Goal: Task Accomplishment & Management: Manage account settings

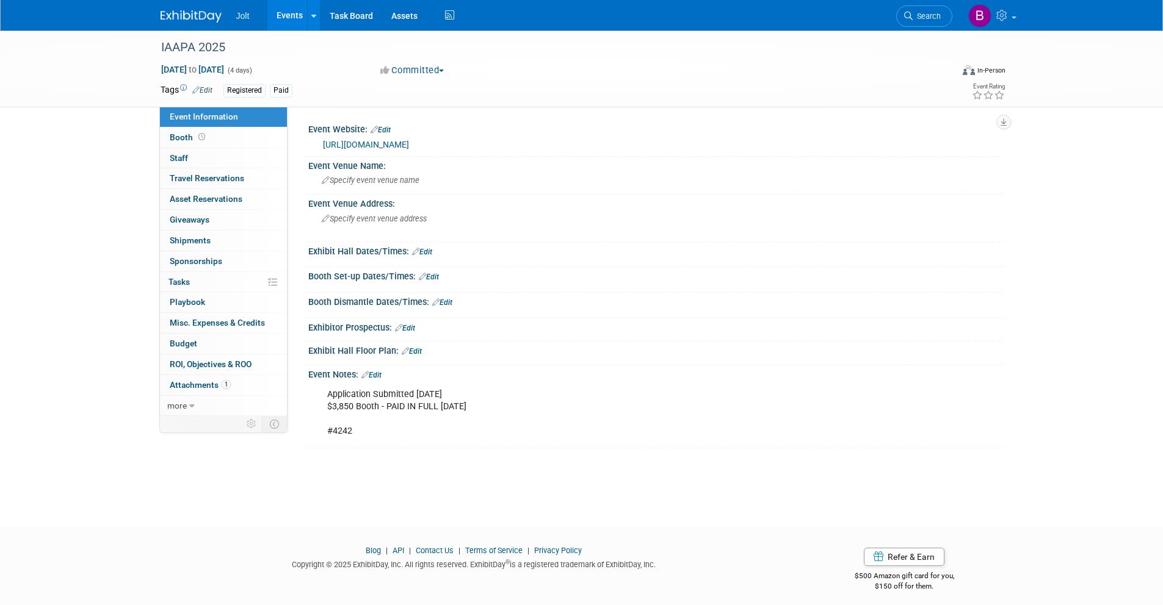
click at [186, 17] on img at bounding box center [191, 16] width 61 height 12
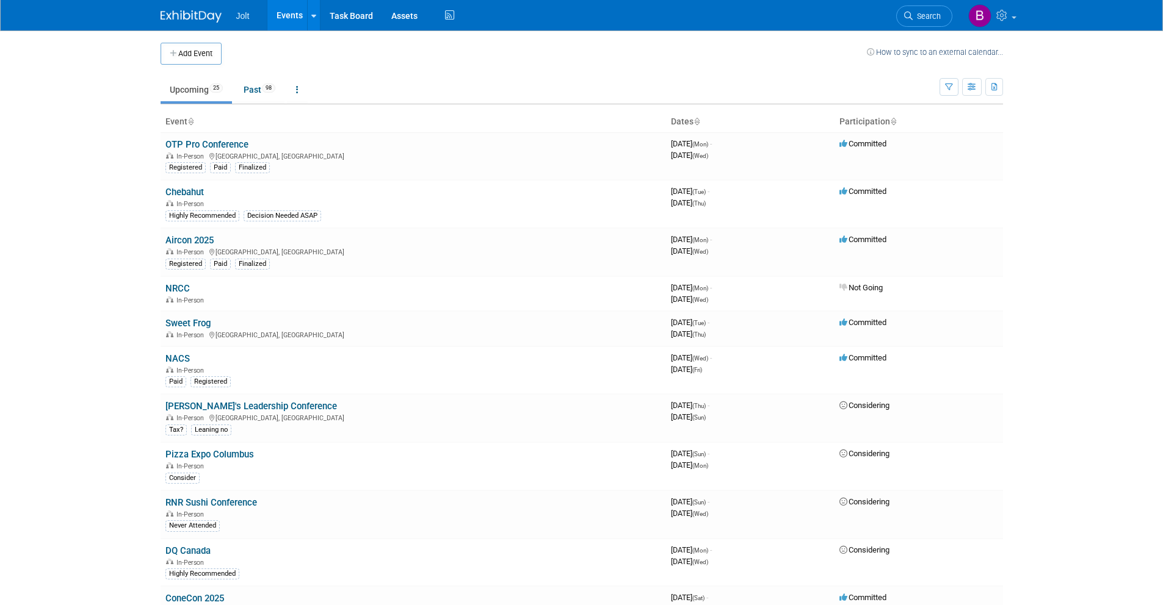
drag, startPoint x: 204, startPoint y: 321, endPoint x: 233, endPoint y: 327, distance: 28.6
click at [204, 322] on link "Sweet Frog" at bounding box center [187, 323] width 45 height 11
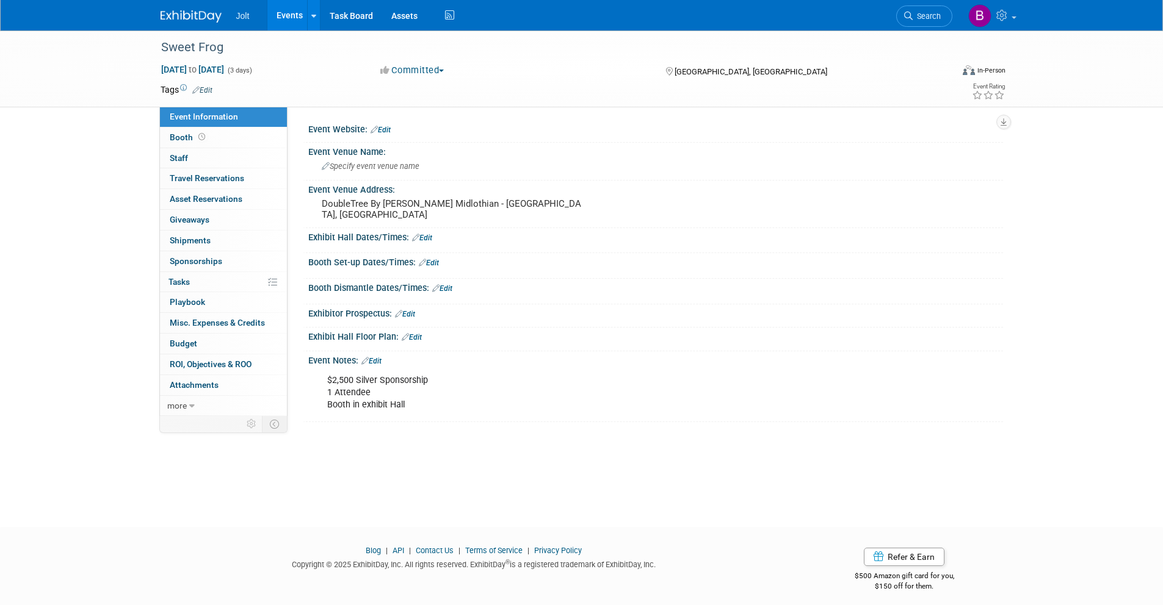
click at [377, 361] on link "Edit" at bounding box center [371, 361] width 20 height 9
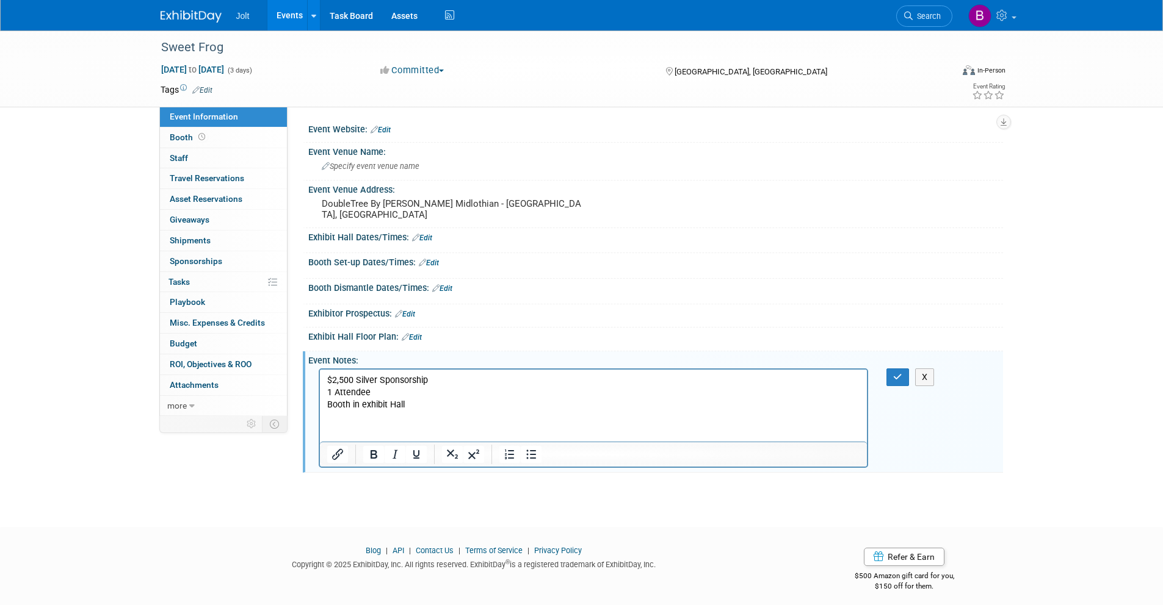
click at [416, 406] on p "$2,500 Silver Sponsorship 1 Attendee Booth in exhibit Hall" at bounding box center [593, 393] width 533 height 37
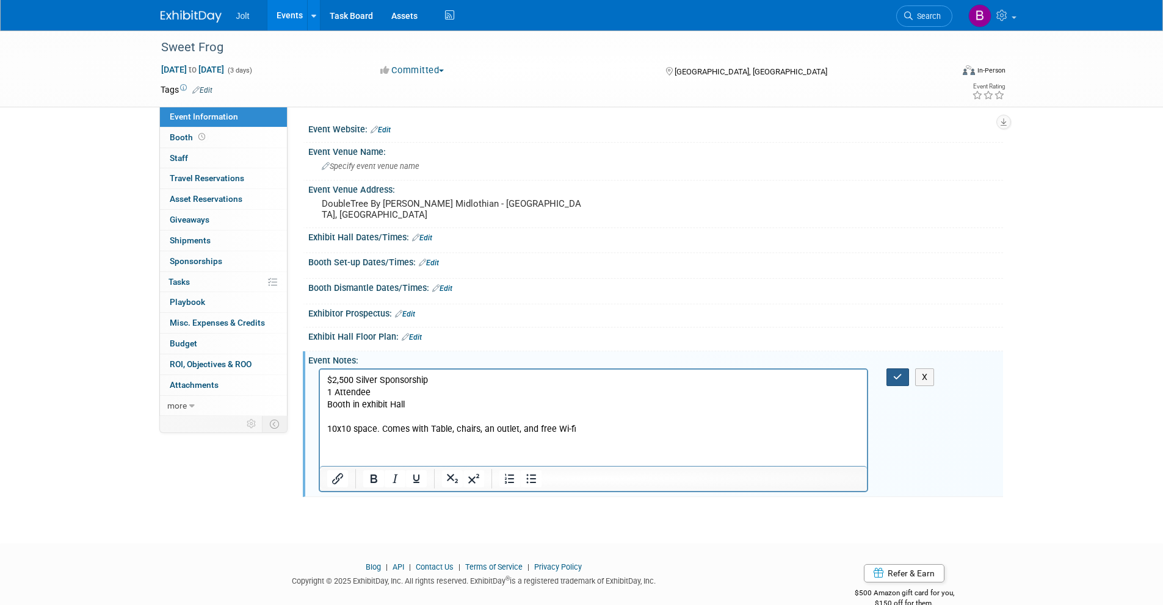
click at [892, 378] on button "button" at bounding box center [897, 378] width 23 height 18
